Goal: Transaction & Acquisition: Book appointment/travel/reservation

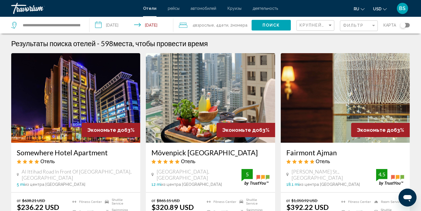
click at [270, 25] on span "Поиск" at bounding box center [272, 25] width 18 height 4
click at [351, 28] on div "Фильтр" at bounding box center [359, 26] width 33 height 10
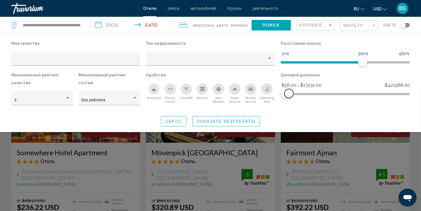
drag, startPoint x: 404, startPoint y: 93, endPoint x: 289, endPoint y: 101, distance: 115.8
click at [289, 101] on div "Ценовой диапазон $58.00 $421988.00 $58.00 $13131.00 $58.00 - $13131.00" at bounding box center [345, 91] width 135 height 40
drag, startPoint x: 287, startPoint y: 98, endPoint x: 294, endPoint y: 98, distance: 7.0
click at [294, 98] on div "Ценовой диапазон $58.00 $421988.00 $58.00 $13131.00 $58.00 - $13131.00" at bounding box center [345, 91] width 135 height 40
drag, startPoint x: 290, startPoint y: 96, endPoint x: 298, endPoint y: 96, distance: 7.6
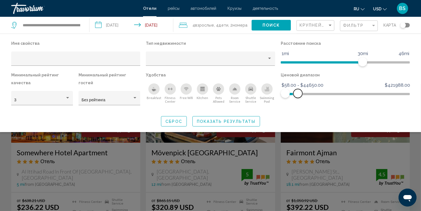
click at [298, 96] on span "Hotel Filters" at bounding box center [297, 93] width 9 height 9
click at [296, 96] on span "Hotel Filters" at bounding box center [295, 93] width 9 height 9
drag, startPoint x: 296, startPoint y: 96, endPoint x: 285, endPoint y: 96, distance: 10.7
click at [285, 96] on span "Hotel Filters" at bounding box center [285, 93] width 9 height 9
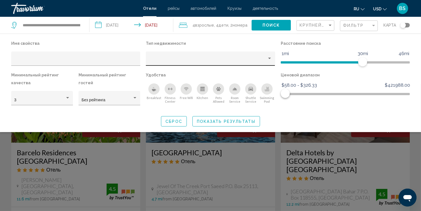
click at [269, 57] on div "Property type" at bounding box center [269, 58] width 5 height 4
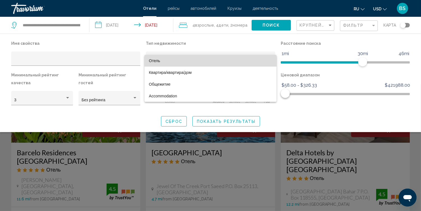
click at [269, 59] on span "Отель" at bounding box center [210, 61] width 123 height 12
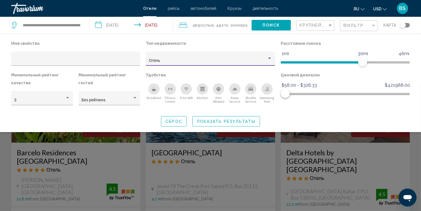
click at [221, 122] on span "Показать результаты" at bounding box center [226, 121] width 59 height 4
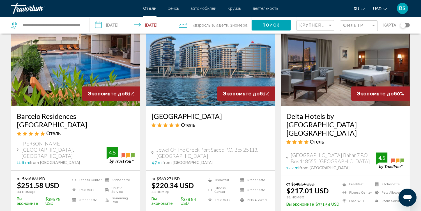
scroll to position [45, 0]
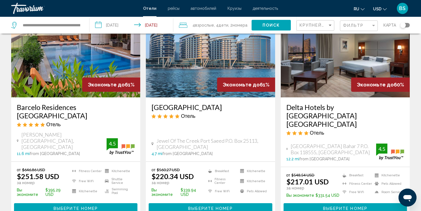
click at [218, 207] on span "Выберите номер" at bounding box center [210, 209] width 44 height 4
